Goal: Go to known website: Go to known website

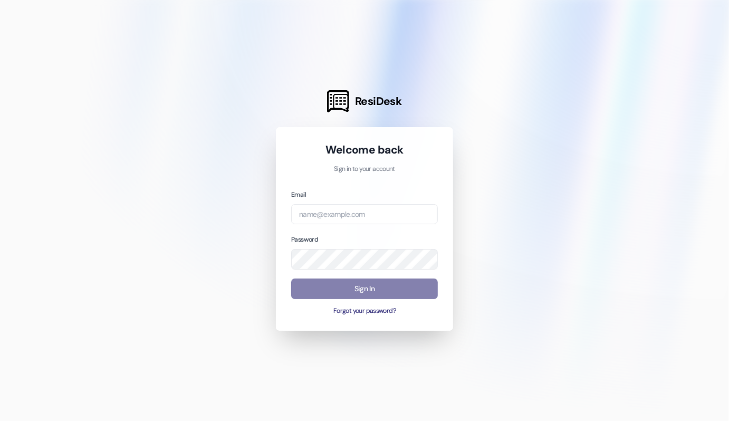
click at [272, 90] on div at bounding box center [364, 210] width 729 height 421
click at [326, 219] on input "email" at bounding box center [364, 214] width 147 height 21
paste input "[EMAIL_ADDRESS][DOMAIN_NAME]"
type input "[EMAIL_ADDRESS][DOMAIN_NAME]"
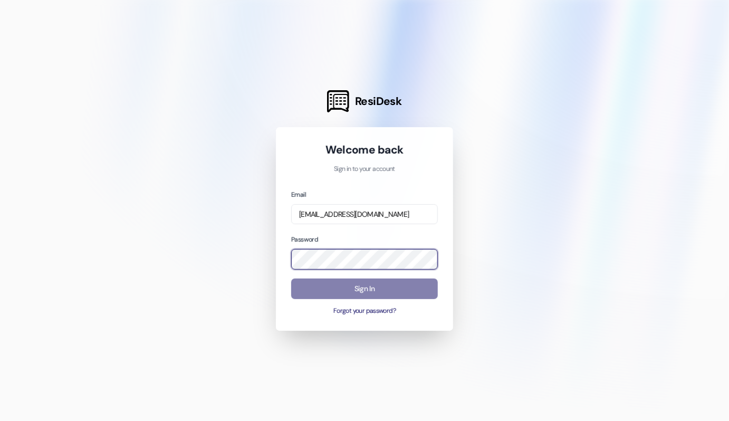
scroll to position [0, 0]
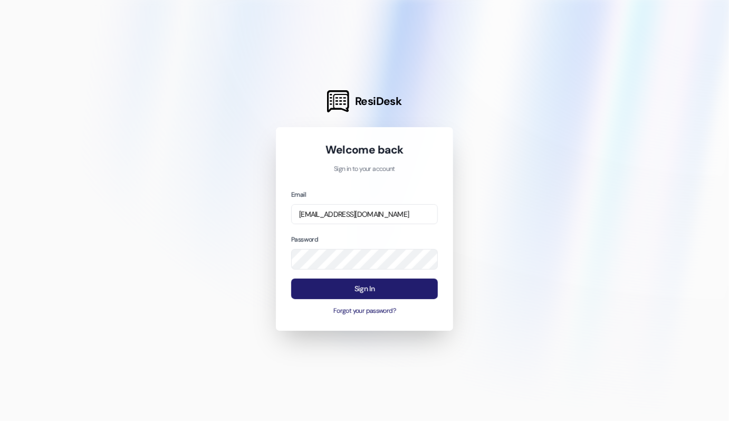
click at [358, 290] on button "Sign In" at bounding box center [364, 289] width 147 height 21
